Goal: Information Seeking & Learning: Learn about a topic

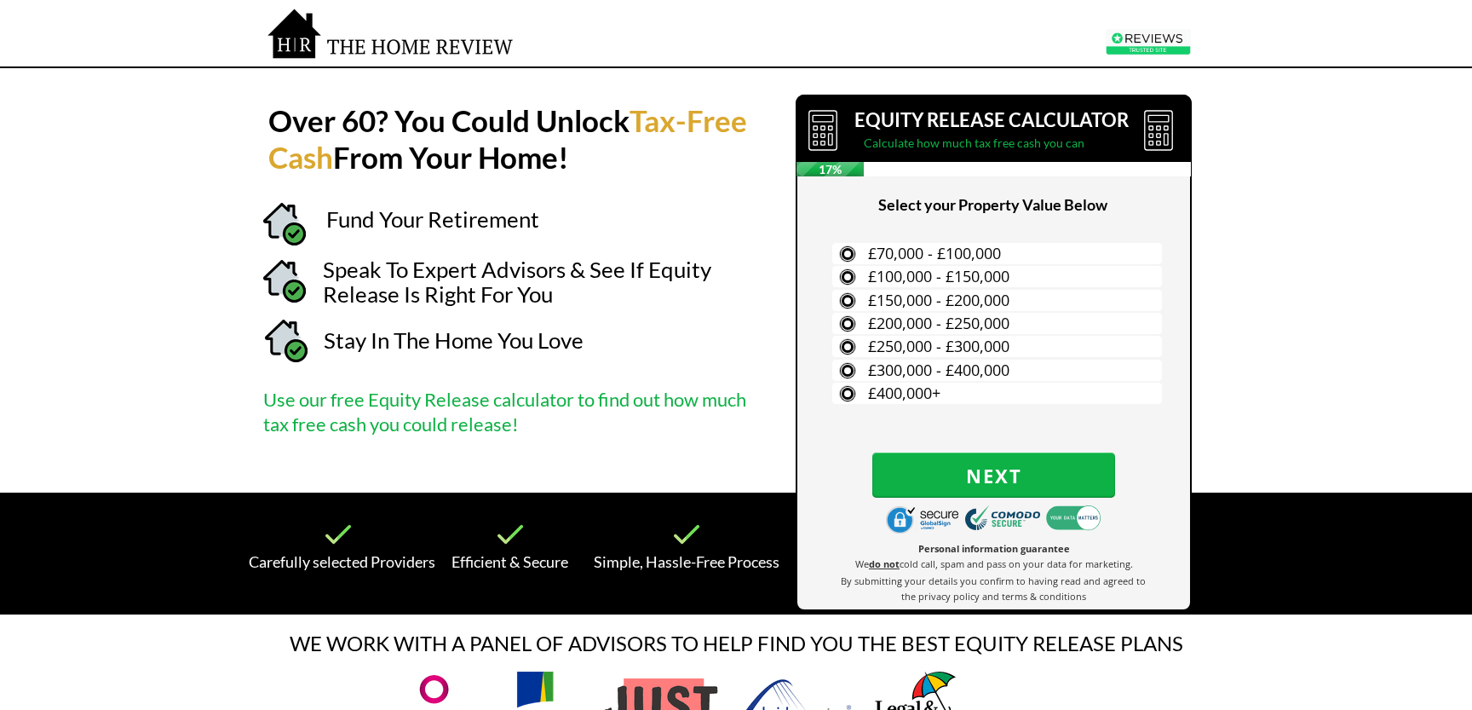
click at [299, 122] on strong "Over 60? You Could Unlock" at bounding box center [448, 120] width 361 height 36
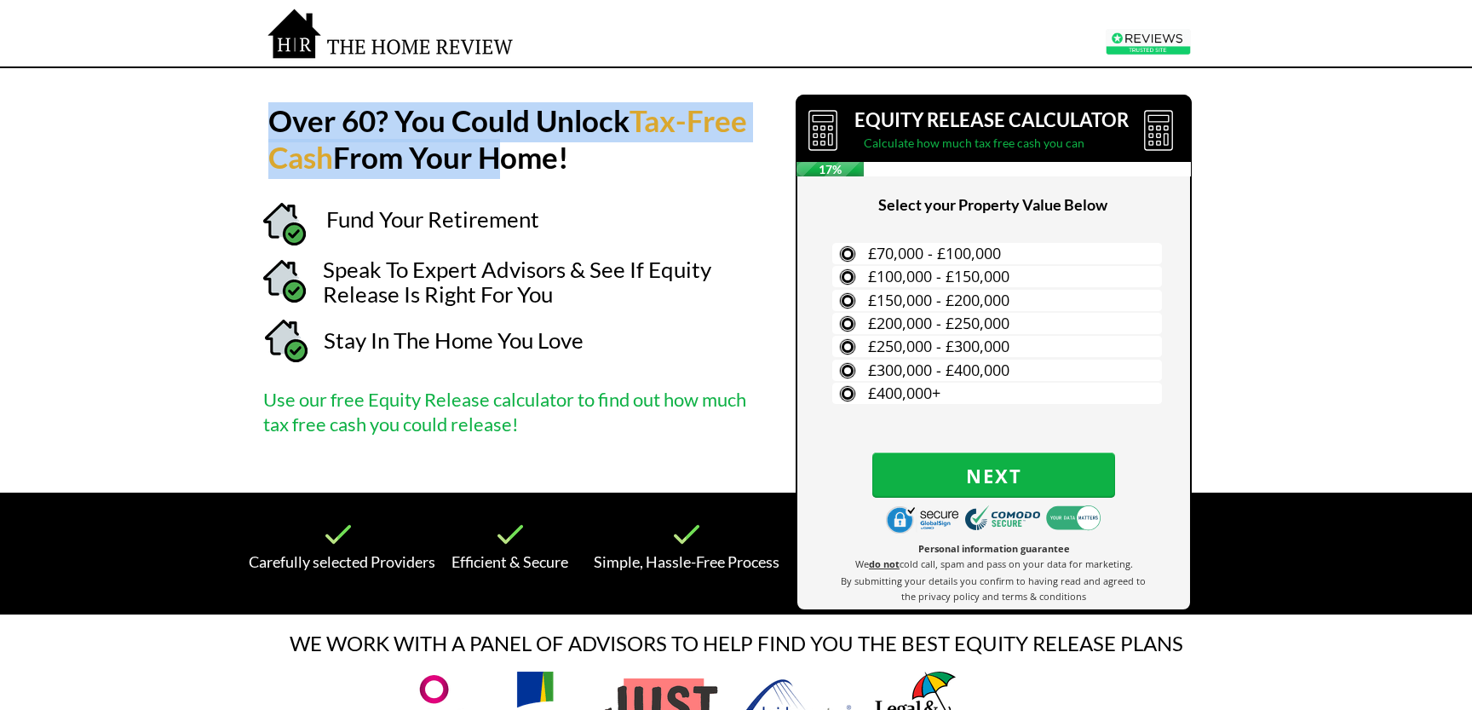
drag, startPoint x: 299, startPoint y: 122, endPoint x: 544, endPoint y: 151, distance: 247.0
click at [543, 150] on h1 "Over 60? You Could Unlock Tax-Free Cash From Your Home!" at bounding box center [509, 142] width 483 height 73
click at [544, 151] on strong "From Your Home!" at bounding box center [451, 157] width 236 height 36
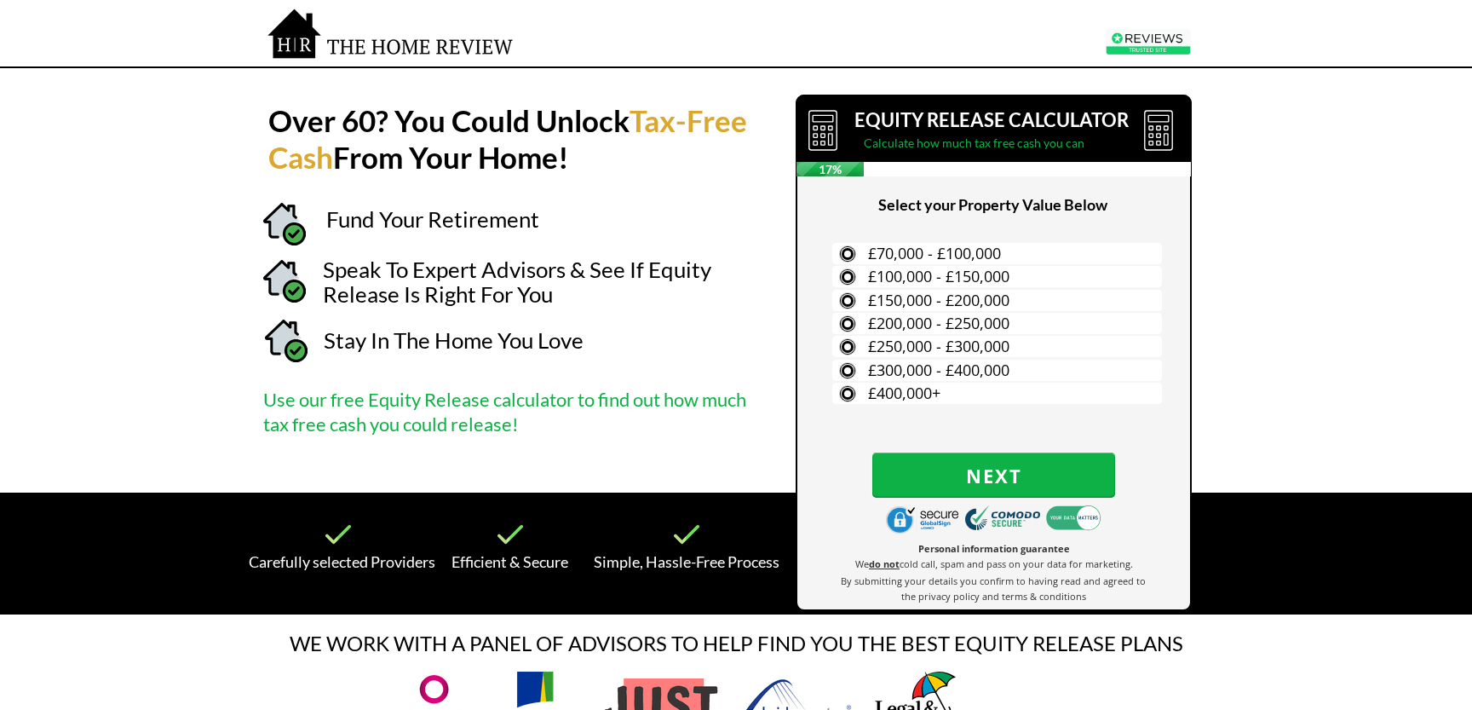
click at [303, 120] on strong "Over 60? You Could Unlock" at bounding box center [448, 120] width 361 height 36
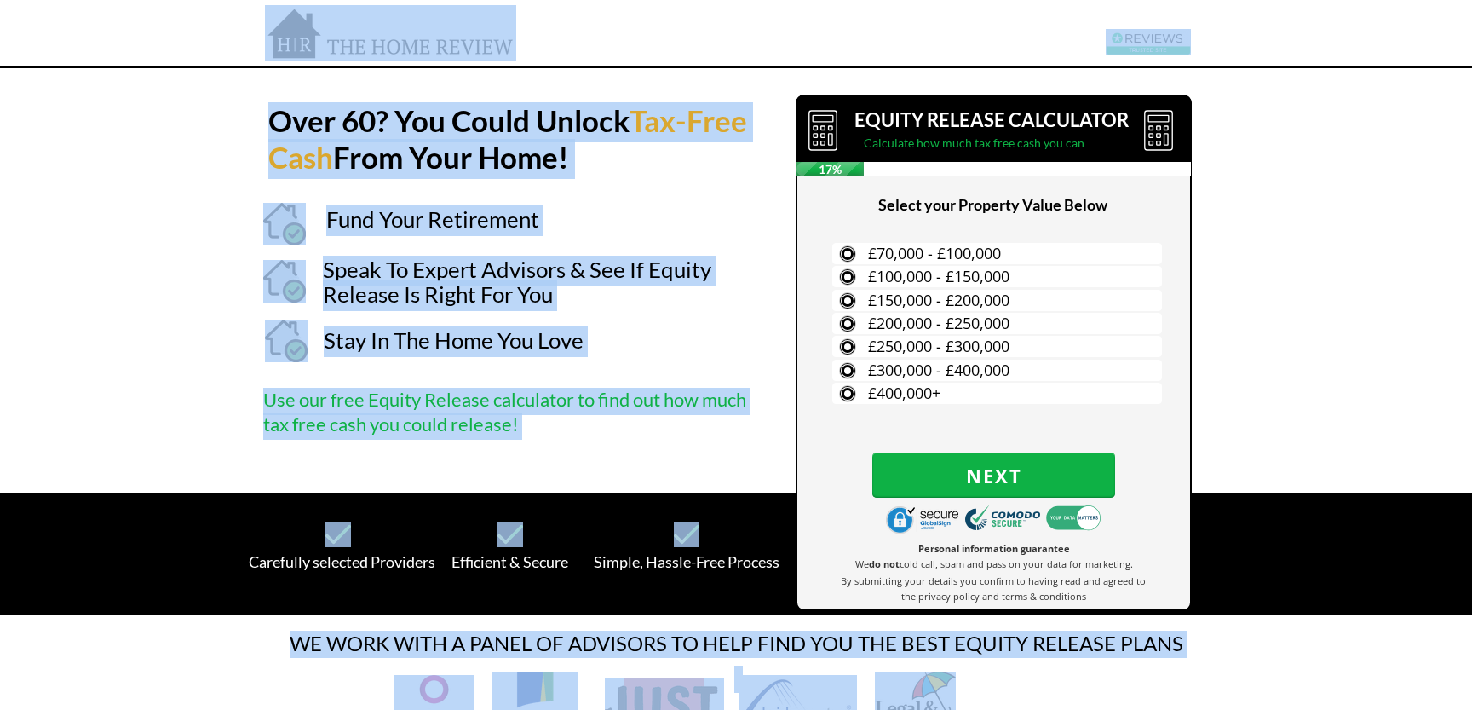
drag, startPoint x: 303, startPoint y: 120, endPoint x: 589, endPoint y: 185, distance: 292.6
click at [569, 167] on strong "From Your Home!" at bounding box center [451, 157] width 236 height 36
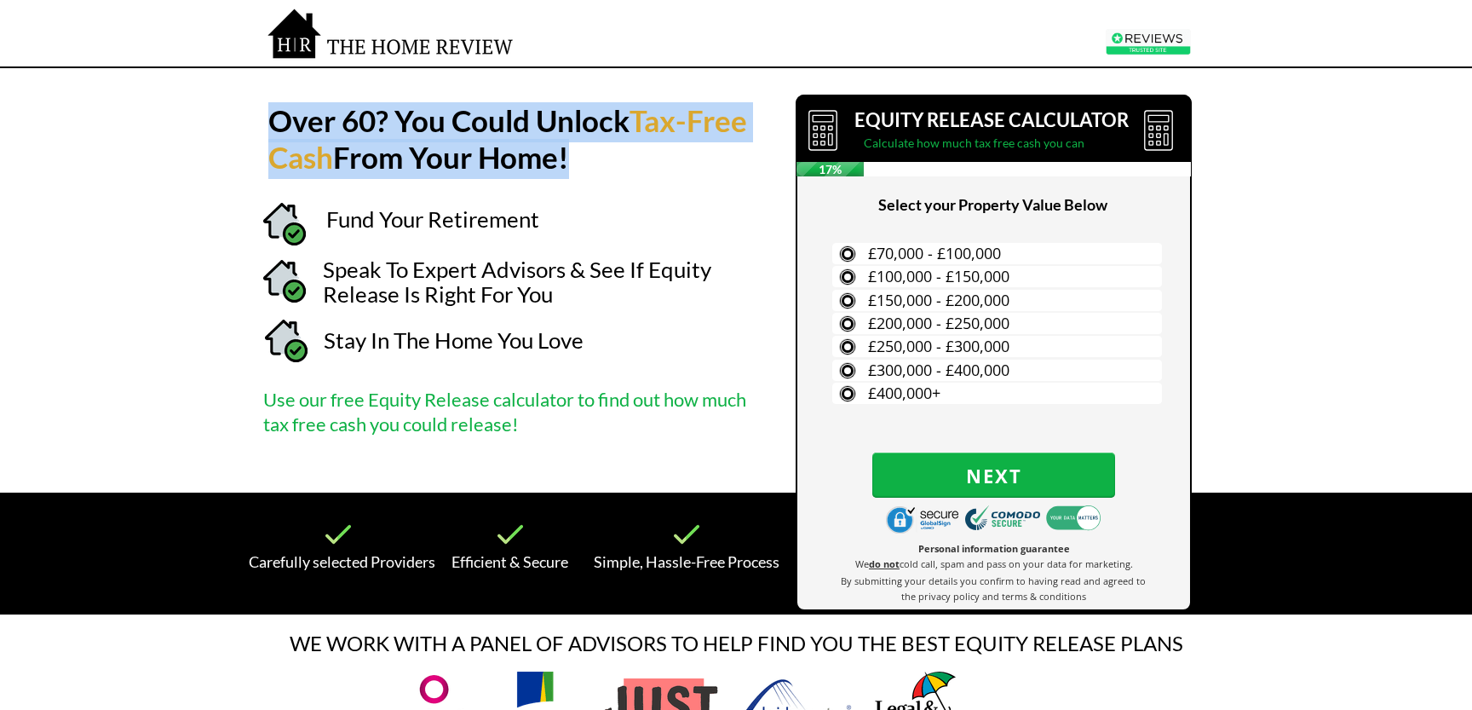
drag, startPoint x: 617, startPoint y: 167, endPoint x: 292, endPoint y: 129, distance: 326.8
click at [292, 129] on h1 "Over 60? You Could Unlock Tax-Free Cash From Your Home!" at bounding box center [509, 142] width 483 height 73
click at [292, 128] on strong "Over 60? You Could Unlock" at bounding box center [448, 120] width 361 height 36
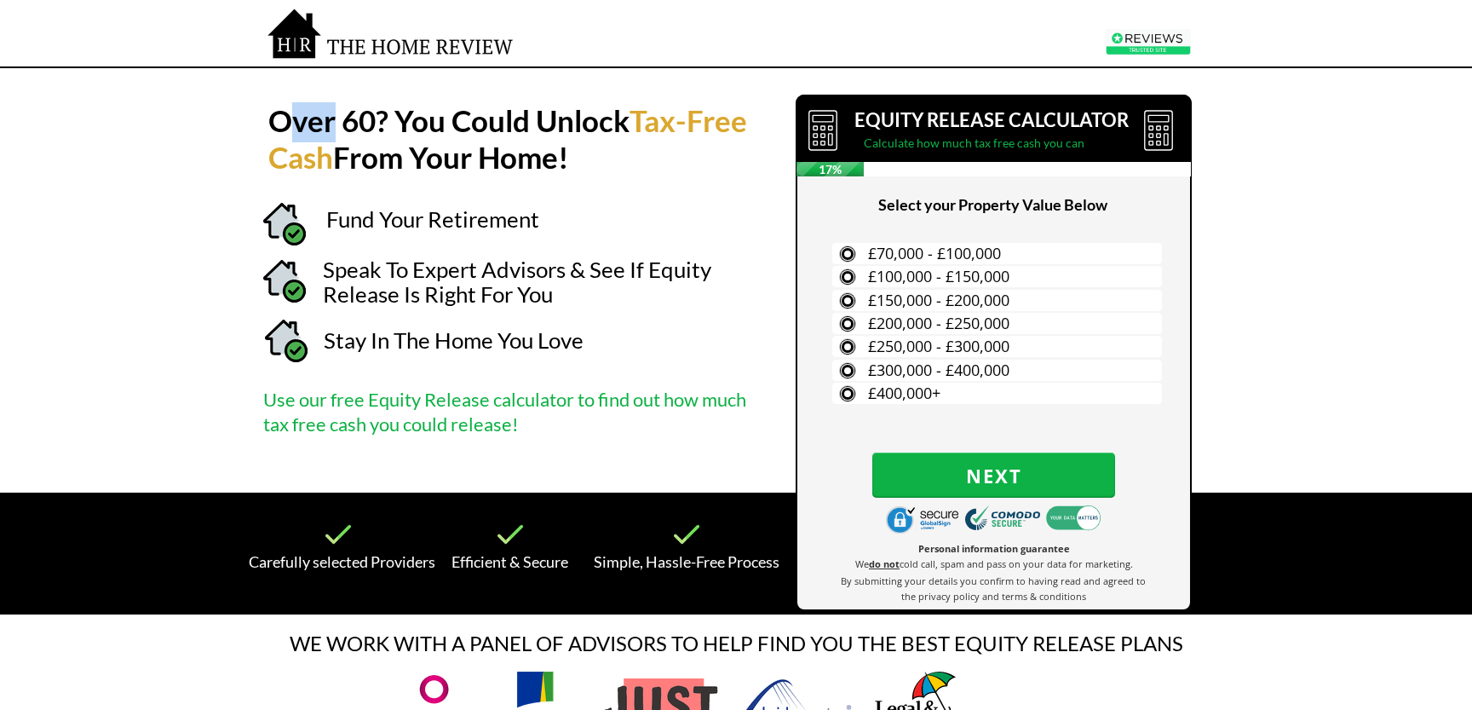
drag, startPoint x: 292, startPoint y: 128, endPoint x: 633, endPoint y: 170, distance: 343.4
click at [633, 170] on h1 "Over 60? You Could Unlock Tax-Free Cash From Your Home!" at bounding box center [509, 142] width 483 height 73
click at [569, 170] on strong "From Your Home!" at bounding box center [451, 157] width 236 height 36
